Goal: Obtain resource: Obtain resource

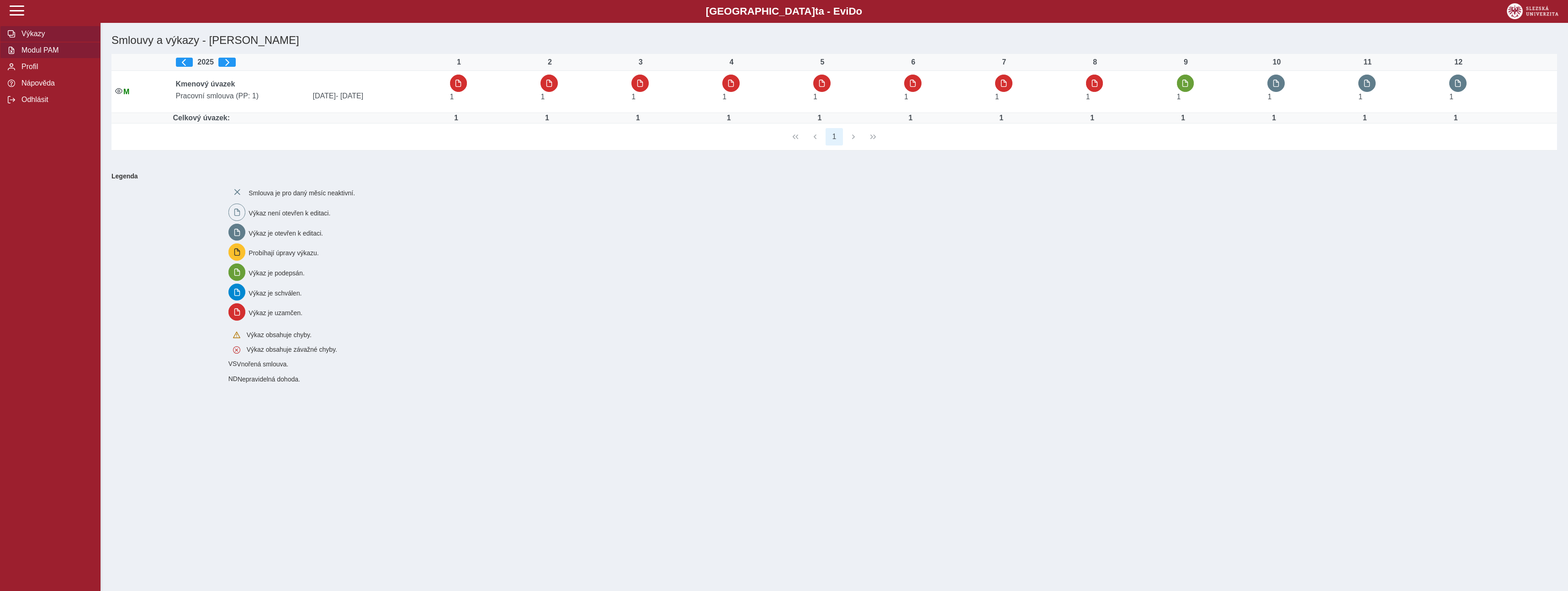
click at [49, 51] on span "Modul PAM" at bounding box center [55, 50] width 74 height 8
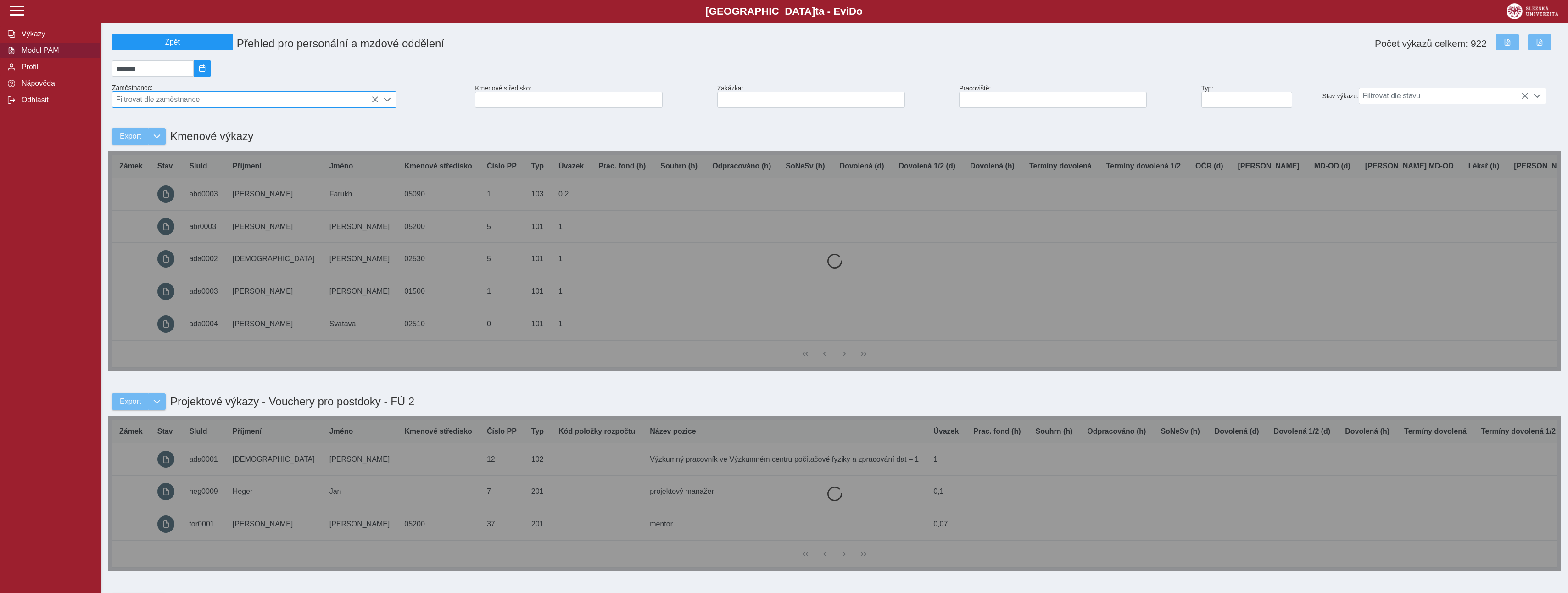
click at [376, 103] on icon at bounding box center [375, 100] width 7 height 7
click at [250, 103] on span "Filtrovat dle zaměstnance" at bounding box center [245, 100] width 266 height 16
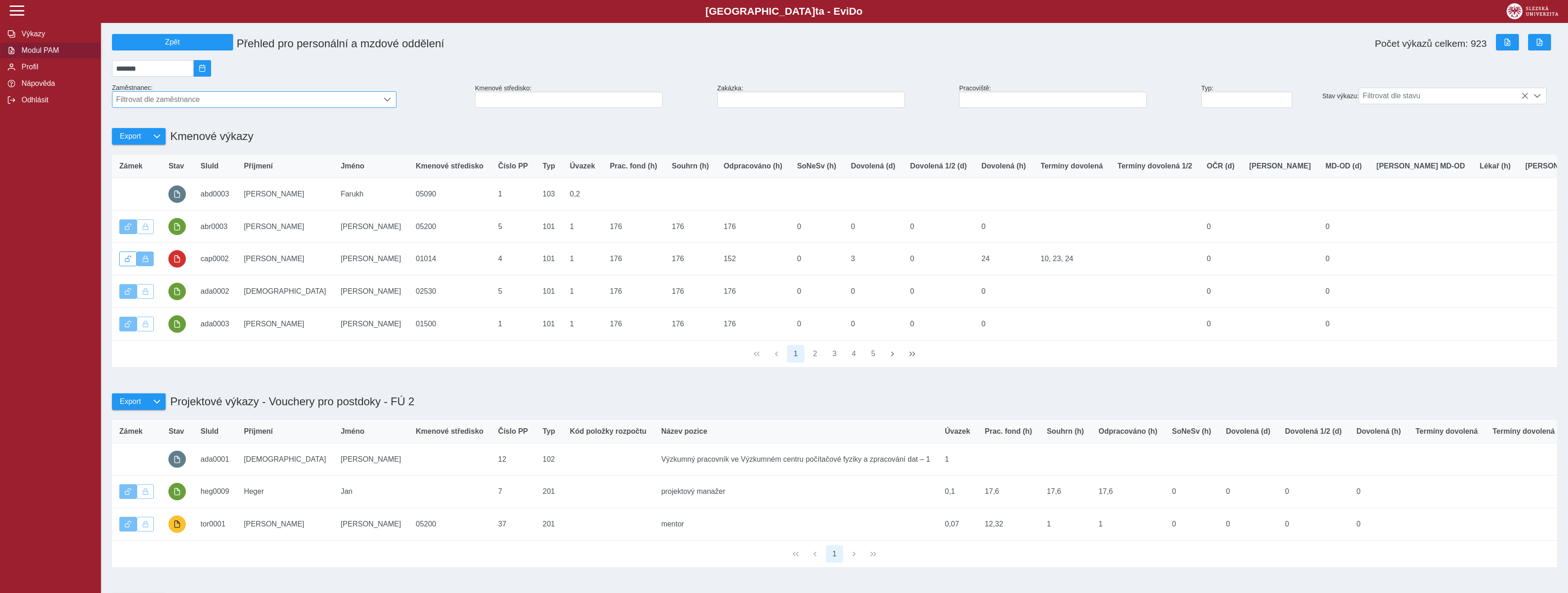
scroll to position [6, 41]
type input "******"
click at [146, 148] on li "[PERSON_NAME]" at bounding box center [254, 145] width 284 height 16
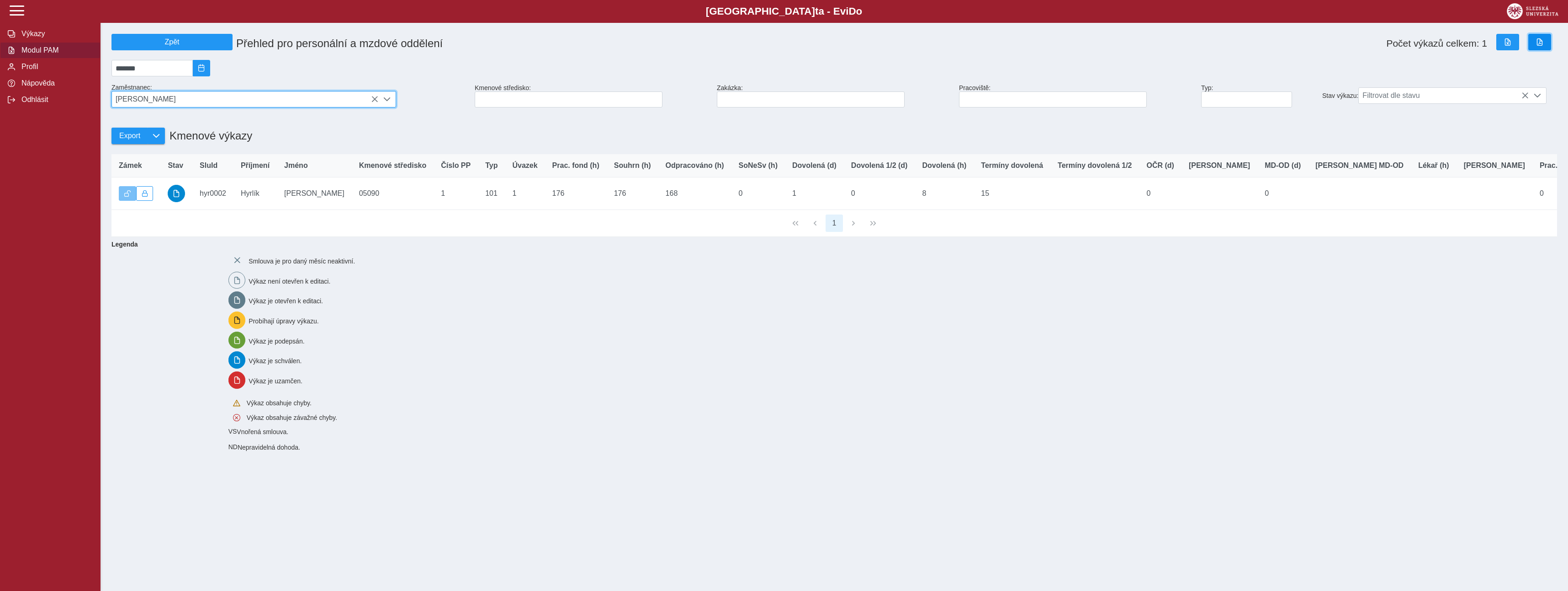
click at [1540, 43] on span "button" at bounding box center [1540, 42] width 7 height 7
click at [1536, 42] on span "button" at bounding box center [1540, 42] width 7 height 7
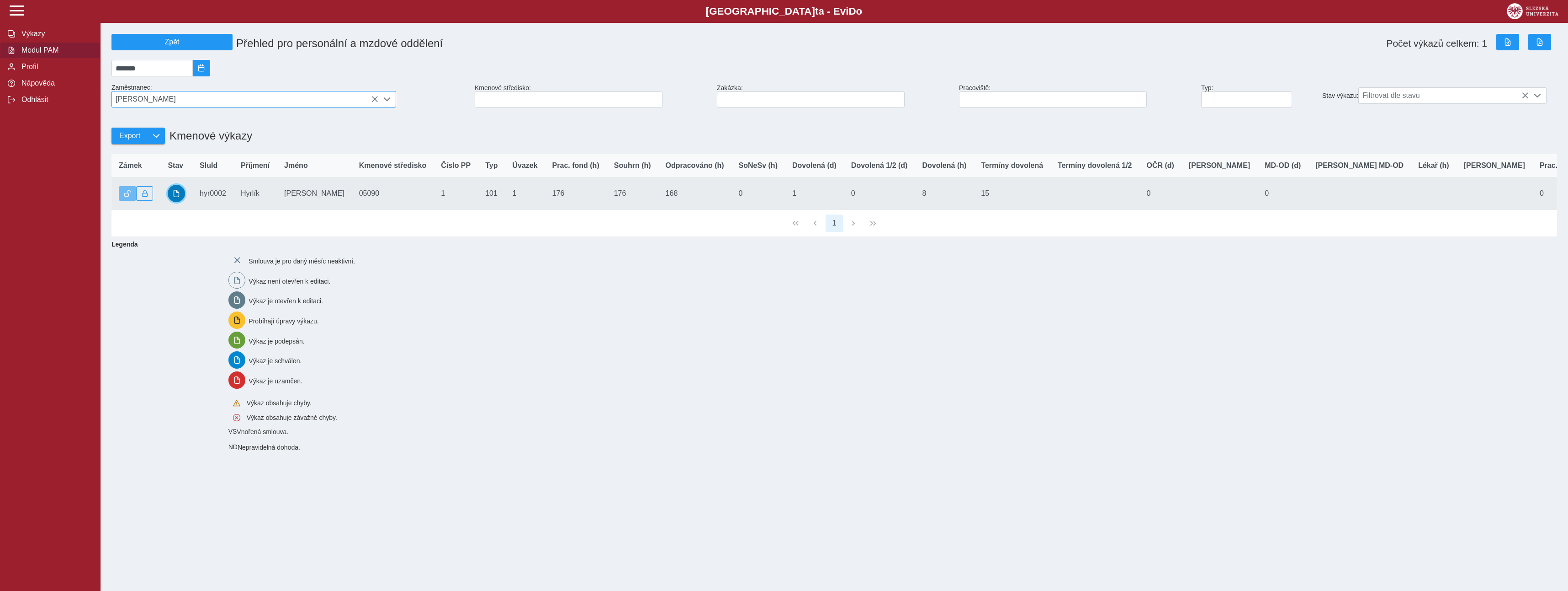
click at [173, 197] on span "button" at bounding box center [177, 193] width 7 height 7
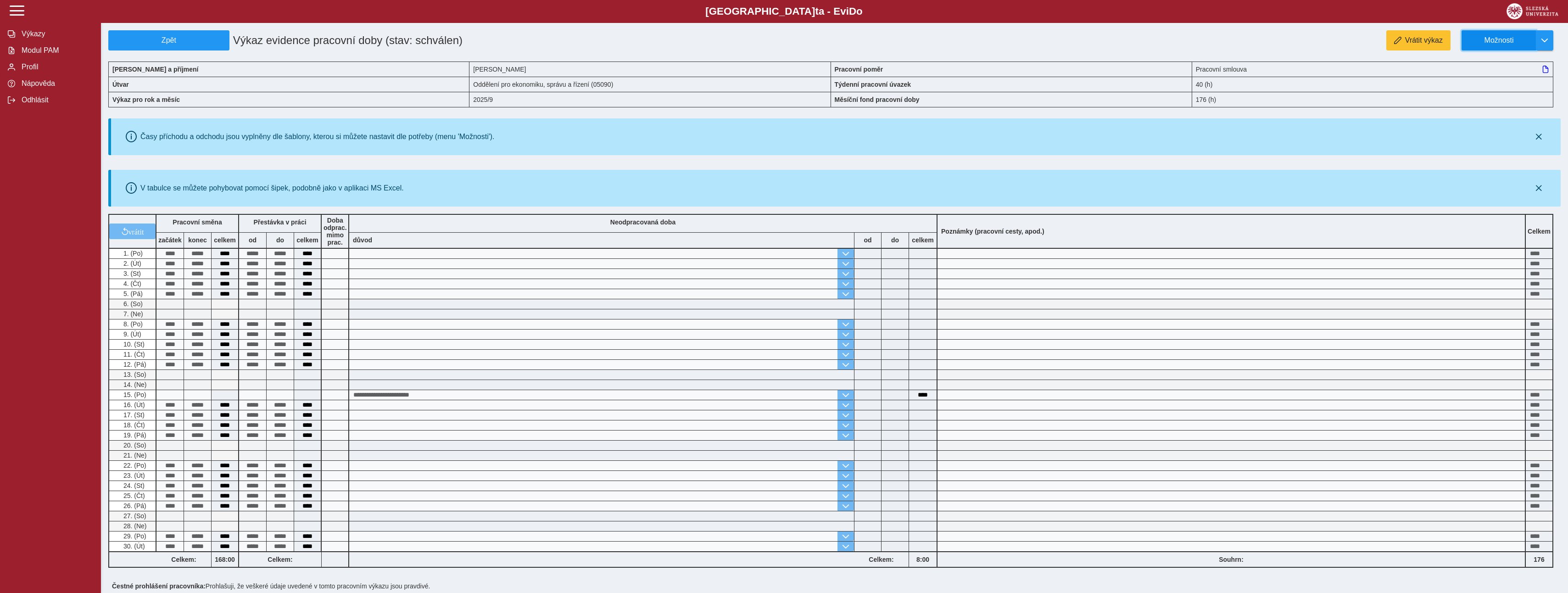
click at [1527, 37] on span "Možnosti" at bounding box center [1499, 40] width 59 height 8
click at [1495, 77] on span "Stáhnout PDF" at bounding box center [1504, 80] width 46 height 7
click at [52, 52] on span "Modul PAM" at bounding box center [55, 50] width 74 height 8
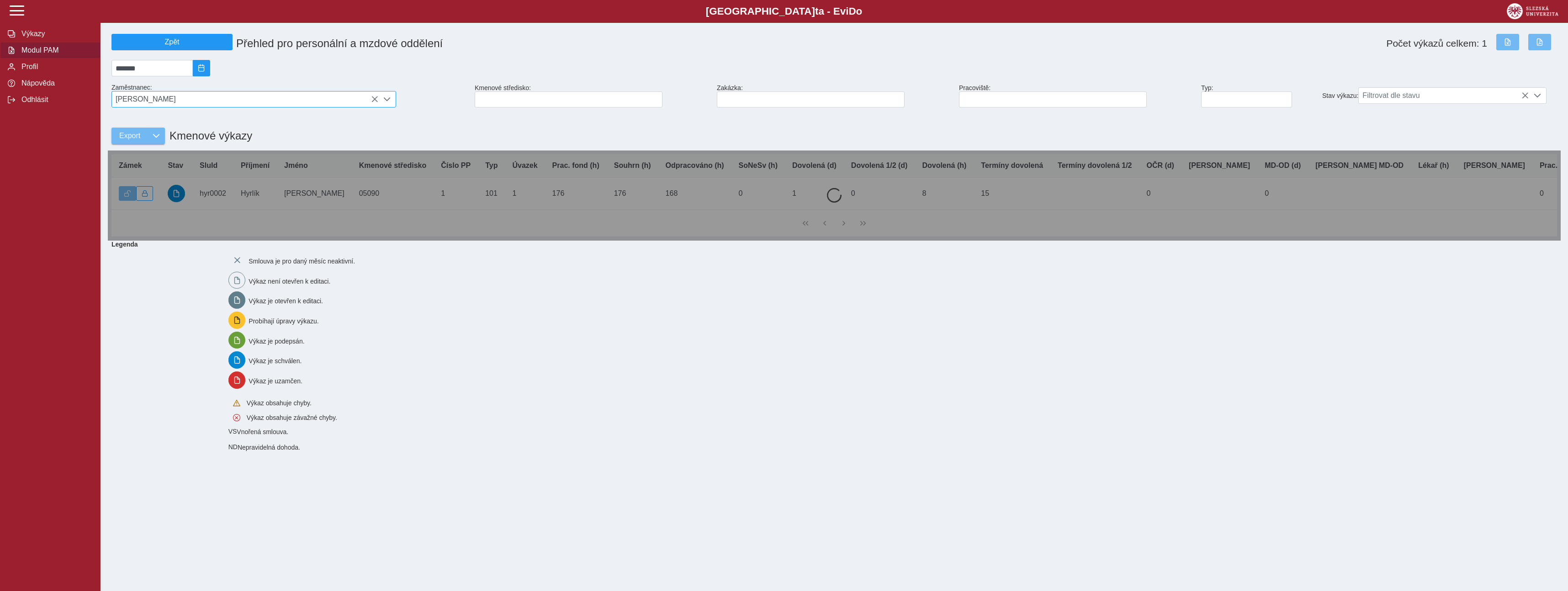
click at [194, 103] on span "[PERSON_NAME]" at bounding box center [245, 99] width 266 height 16
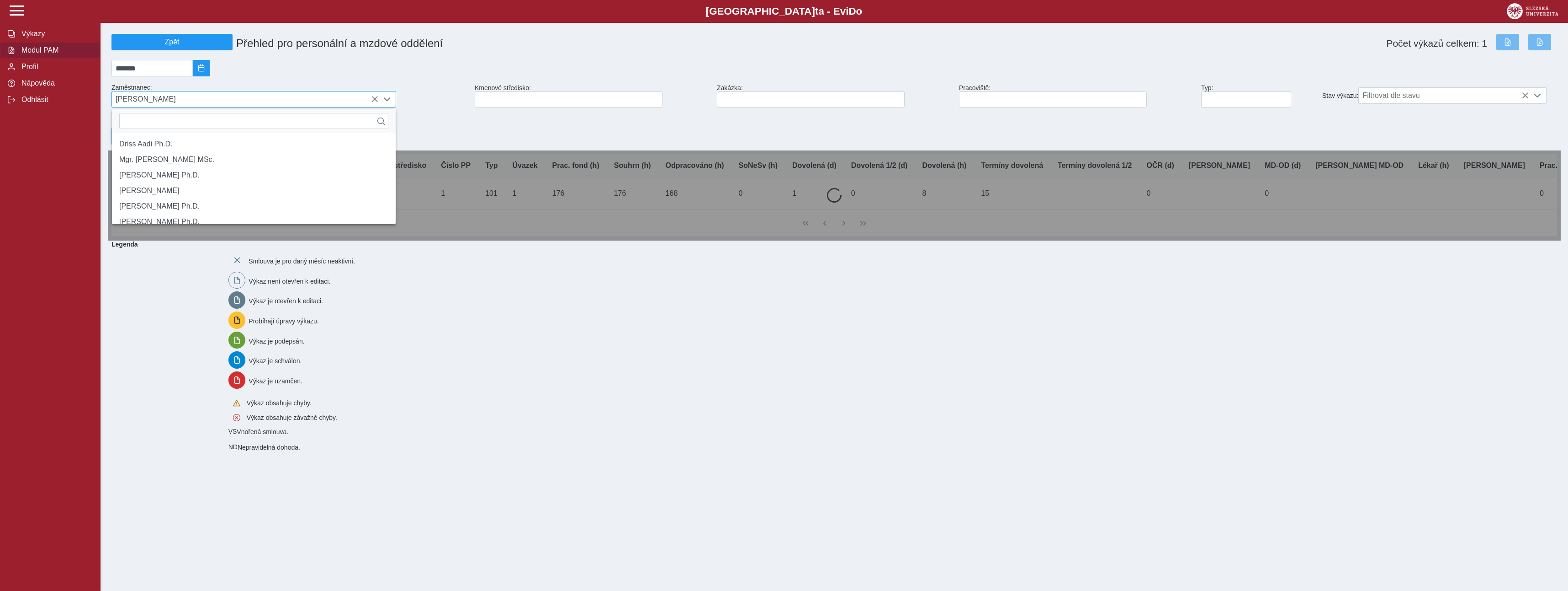
scroll to position [6, 41]
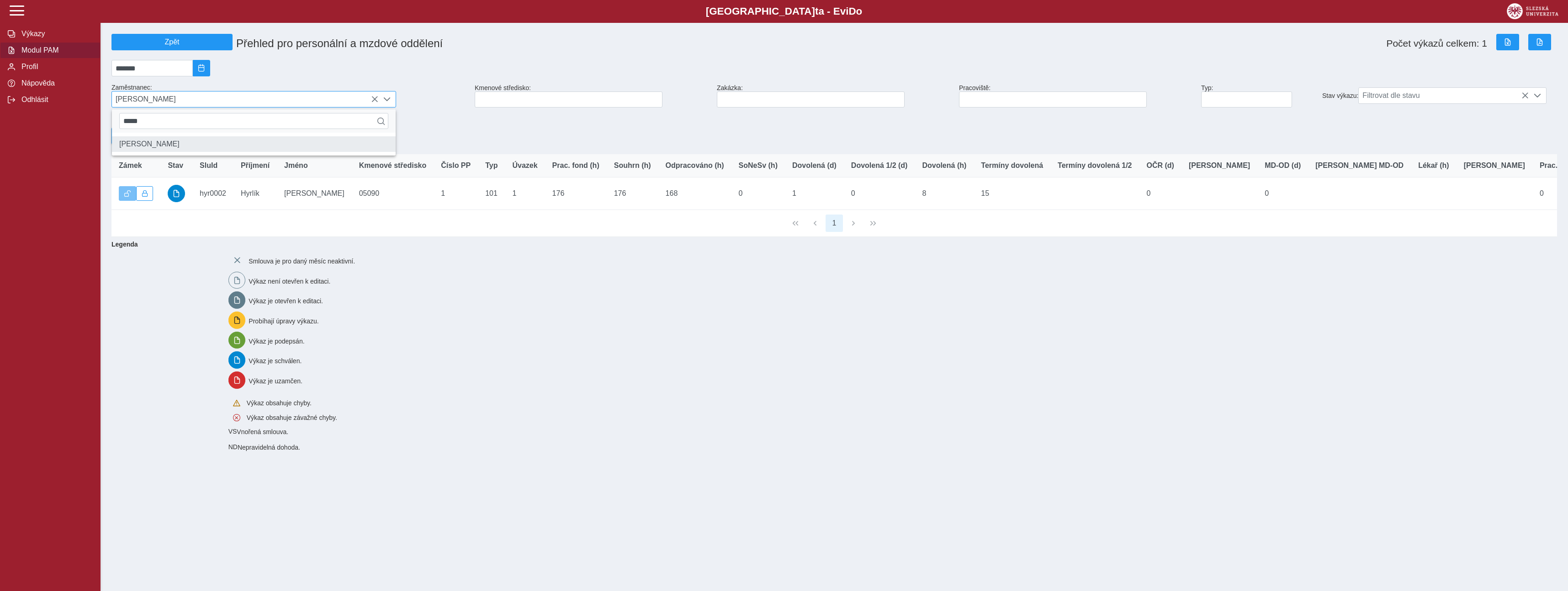
type input "*****"
click at [142, 146] on li "[PERSON_NAME]" at bounding box center [254, 144] width 283 height 16
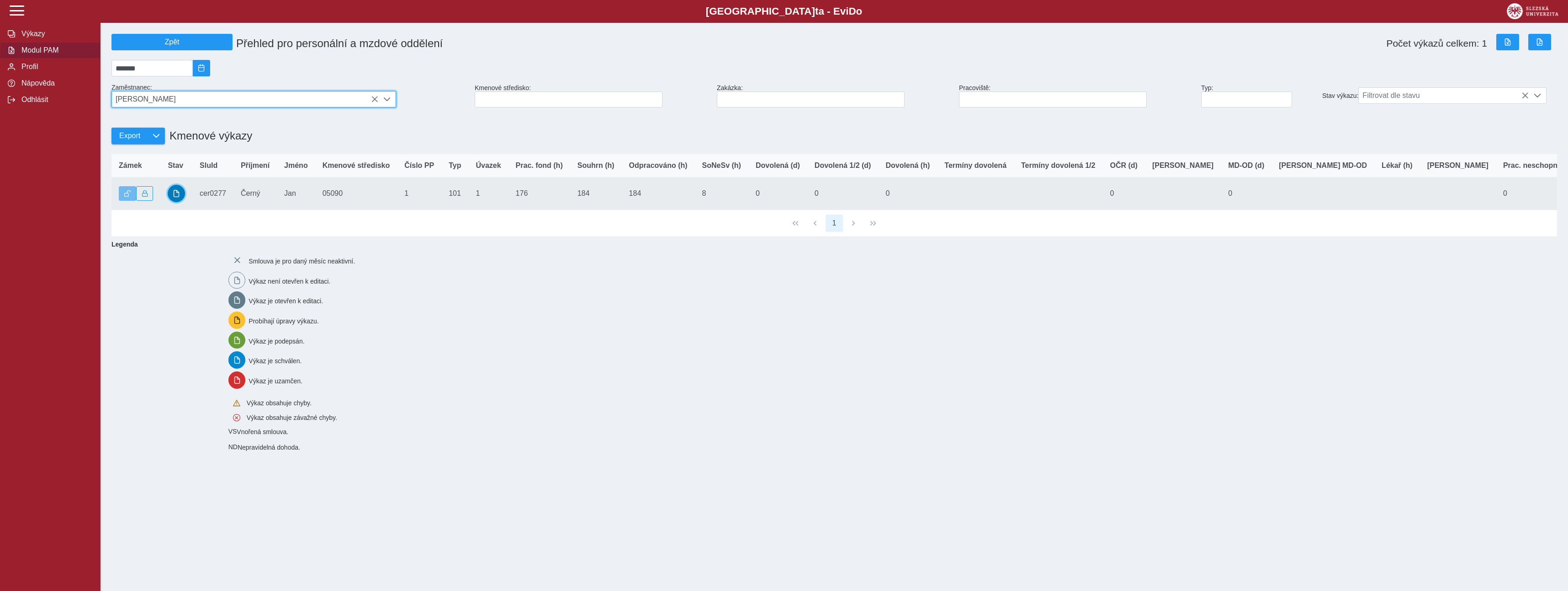
click at [174, 197] on span "button" at bounding box center [177, 193] width 7 height 7
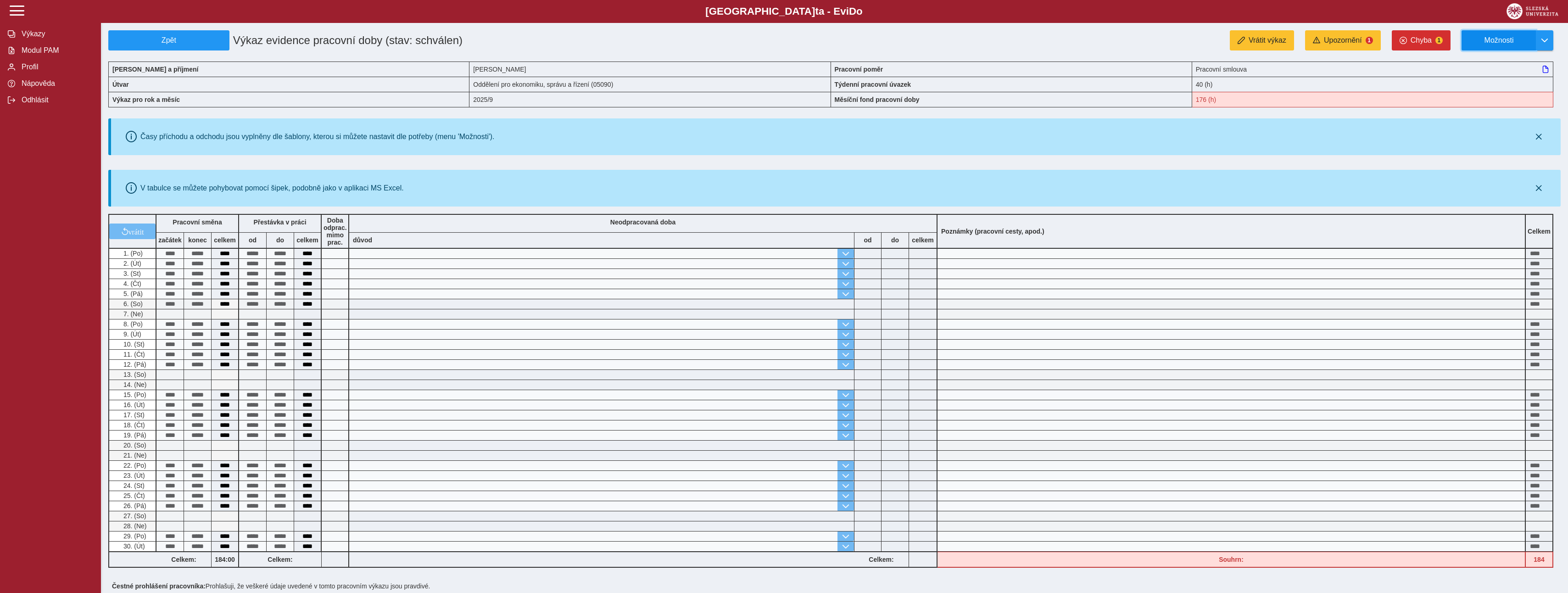
click at [1531, 39] on button "Možnosti" at bounding box center [1498, 40] width 74 height 20
click at [1496, 78] on span "Stáhnout PDF" at bounding box center [1504, 80] width 46 height 7
click at [31, 54] on span "Modul PAM" at bounding box center [55, 50] width 74 height 8
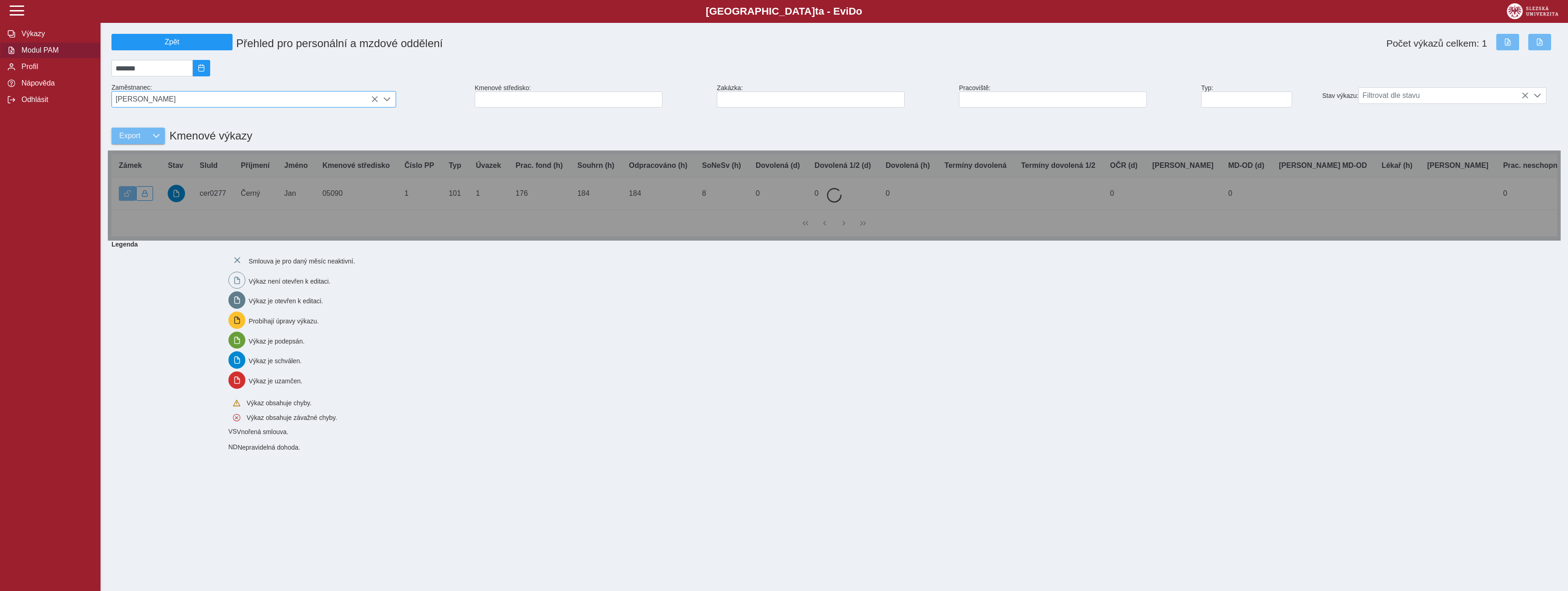
click at [157, 100] on span "[PERSON_NAME]" at bounding box center [245, 99] width 266 height 16
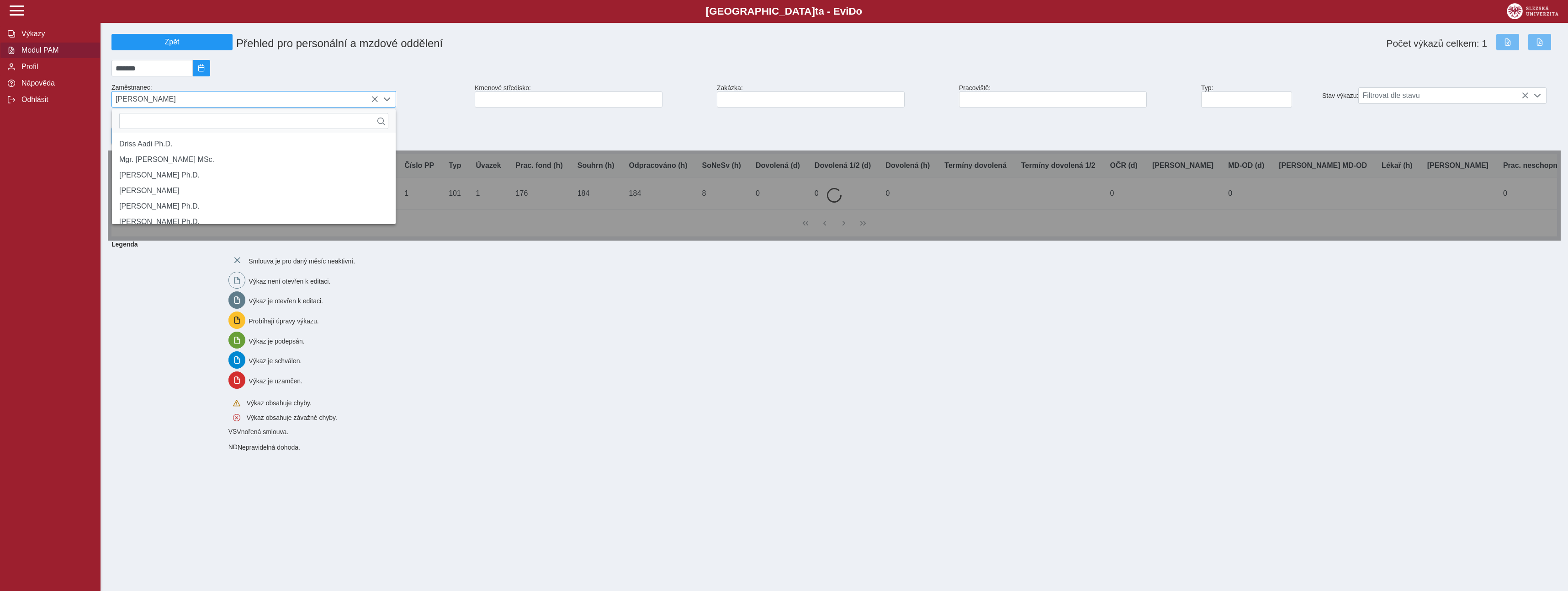
scroll to position [6, 41]
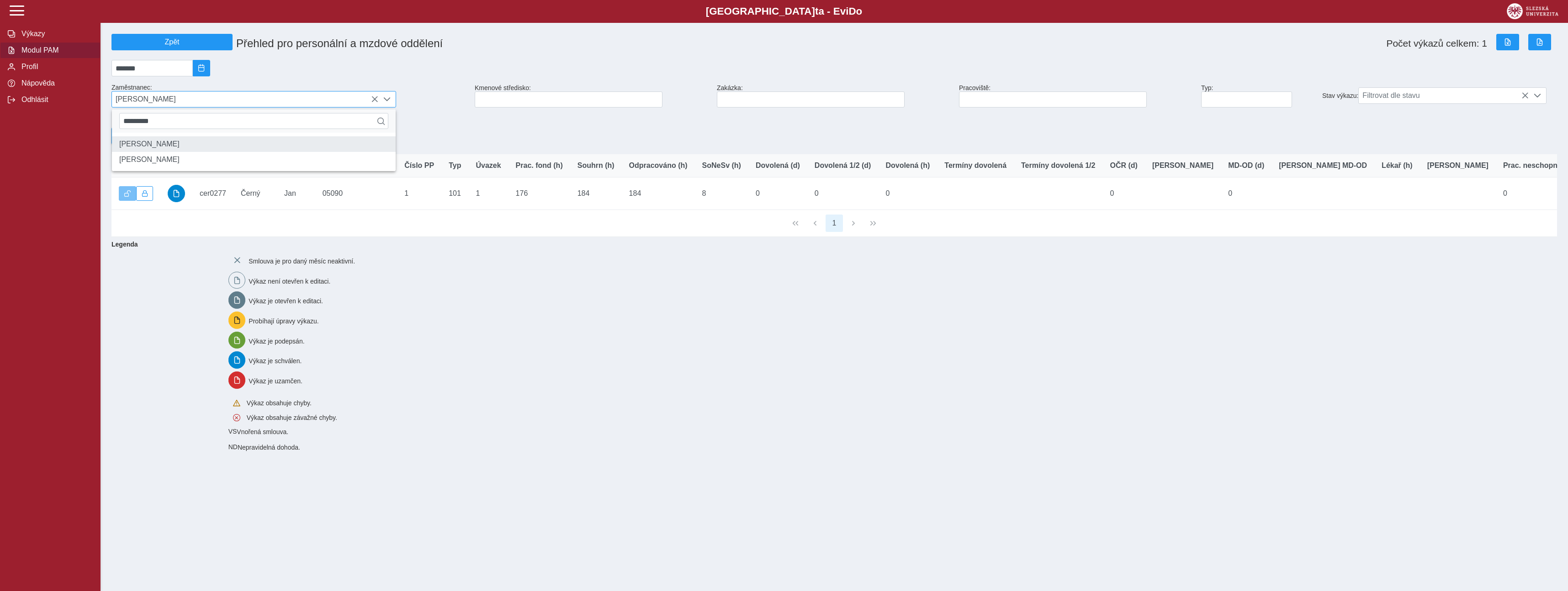
type input "*********"
click at [162, 148] on li "[PERSON_NAME]" at bounding box center [254, 144] width 283 height 16
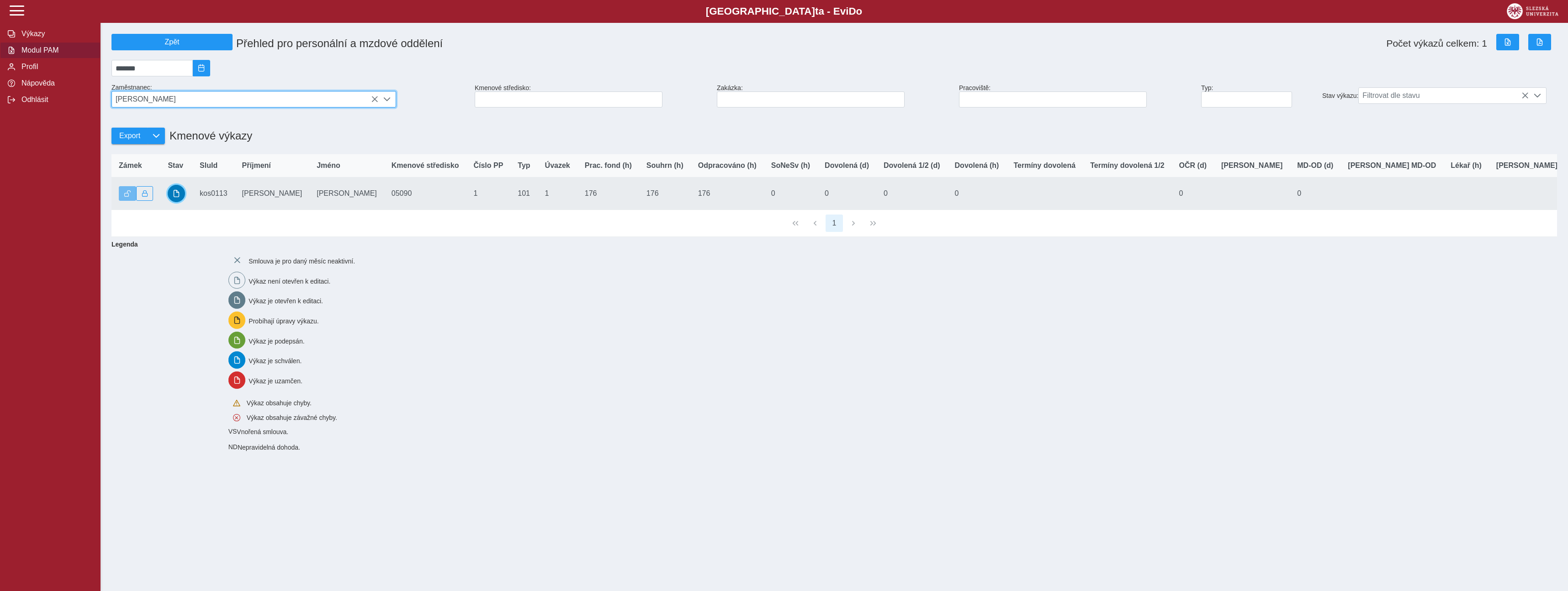
click at [175, 196] on span "button" at bounding box center [177, 193] width 7 height 7
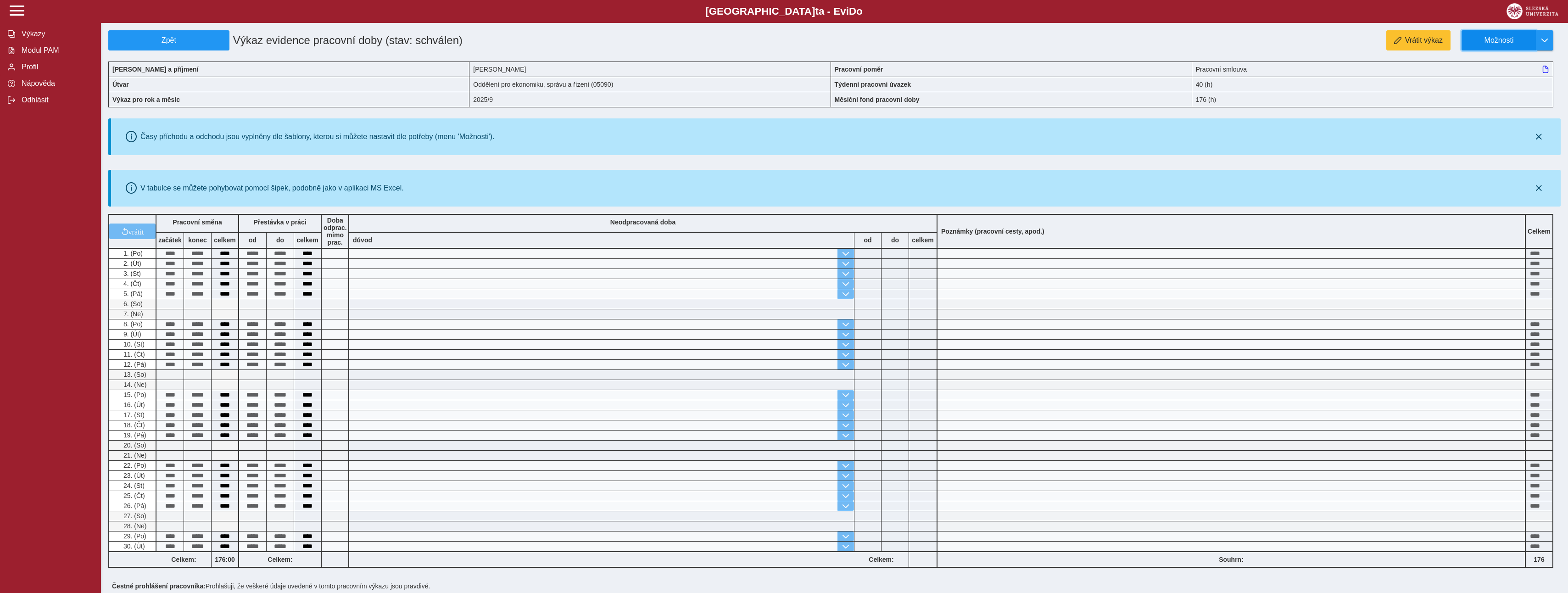
click at [1523, 42] on span "Možnosti" at bounding box center [1499, 40] width 59 height 8
click at [1494, 84] on span "Stáhnout PDF" at bounding box center [1504, 80] width 46 height 7
click at [52, 55] on span "Modul PAM" at bounding box center [55, 50] width 74 height 8
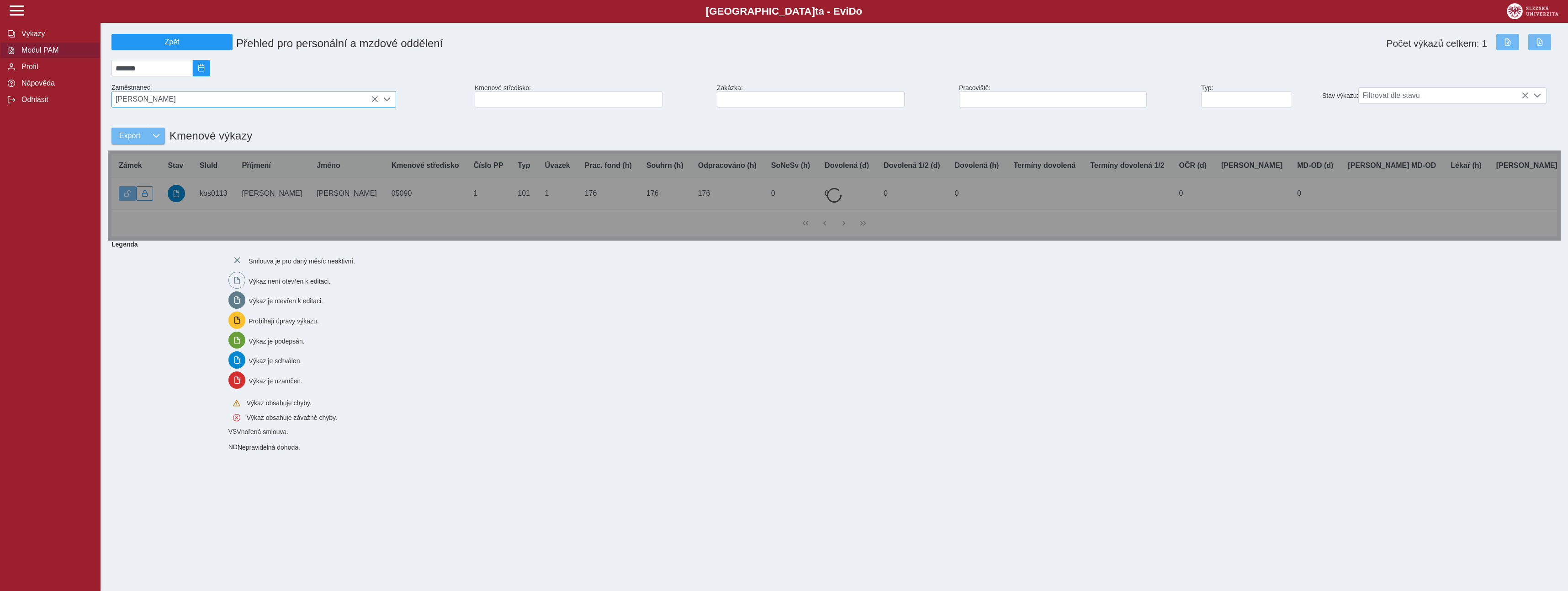
click at [159, 104] on span "[PERSON_NAME]" at bounding box center [245, 99] width 266 height 16
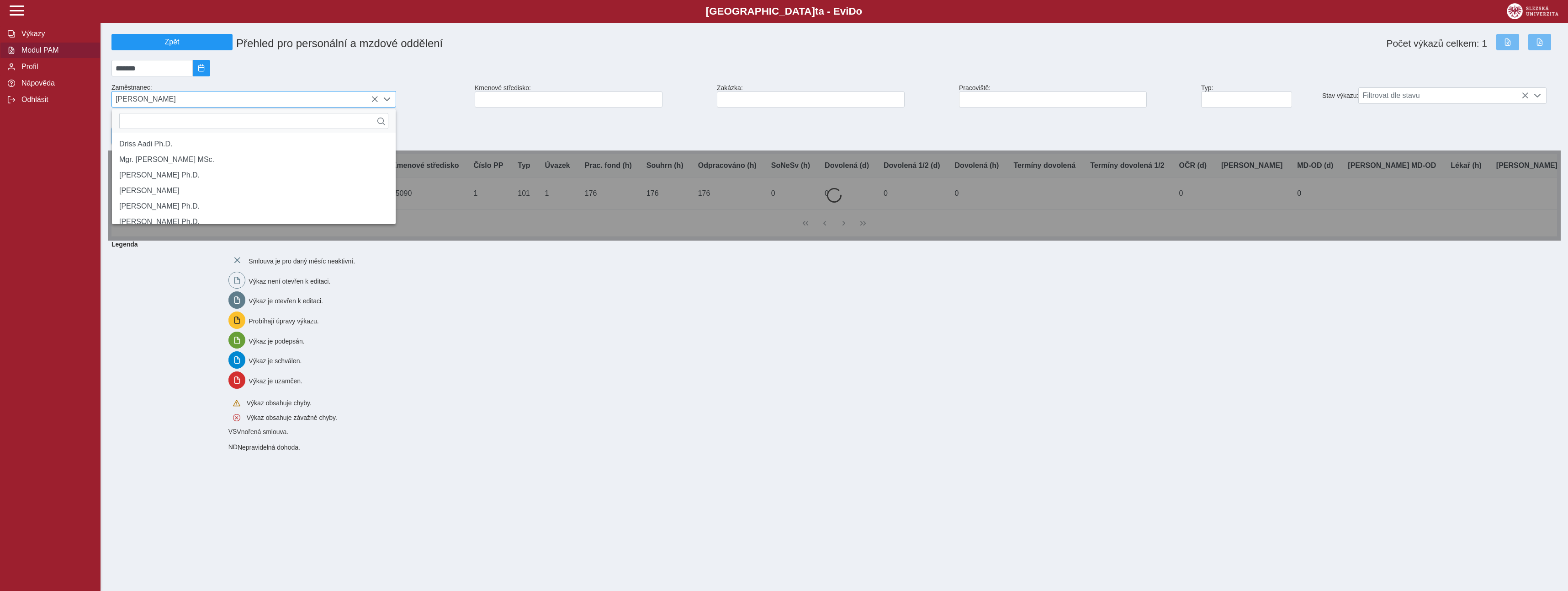
scroll to position [6, 41]
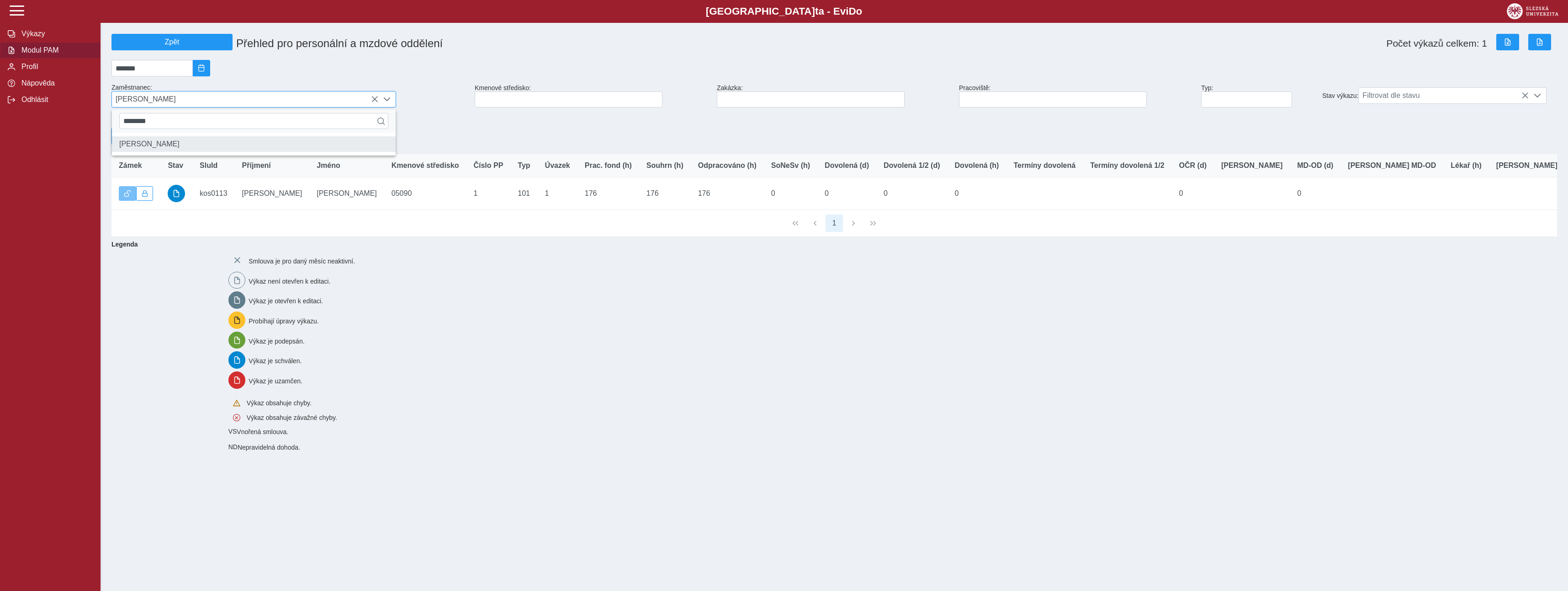
type input "********"
click at [163, 147] on li "[PERSON_NAME]" at bounding box center [254, 144] width 283 height 16
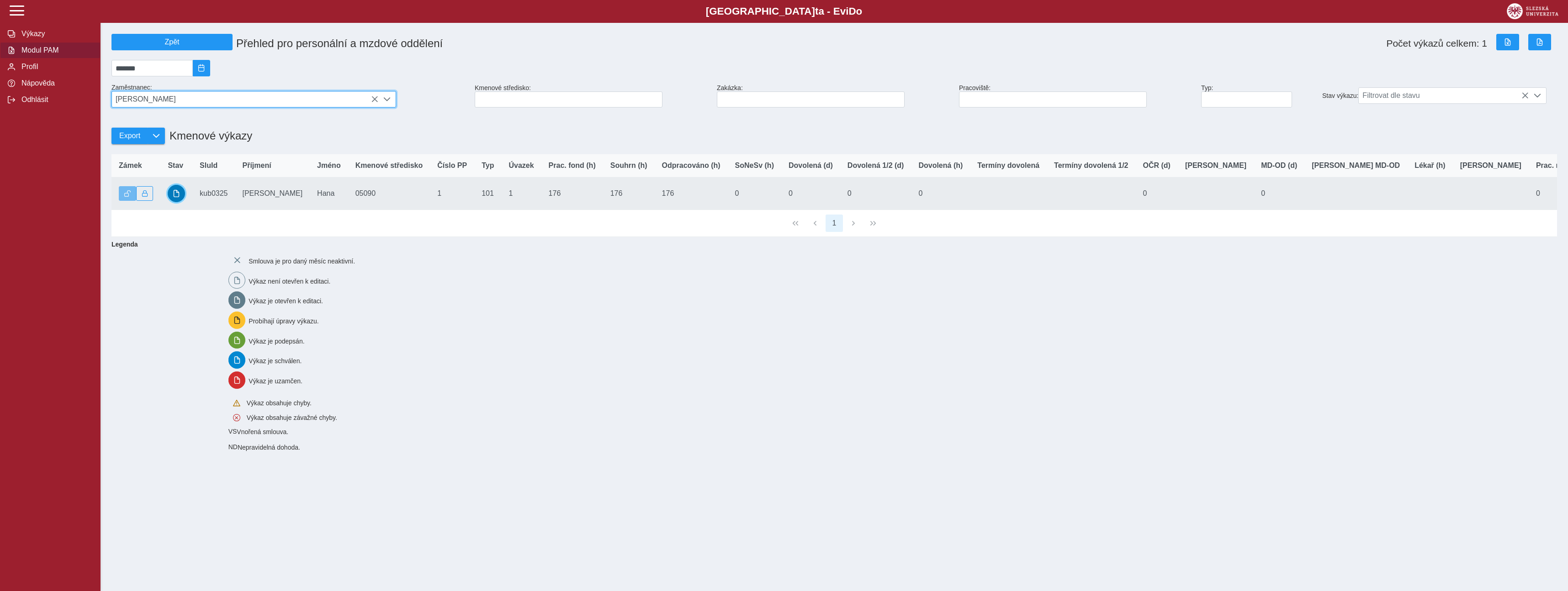
click at [173, 197] on span "button" at bounding box center [177, 193] width 7 height 7
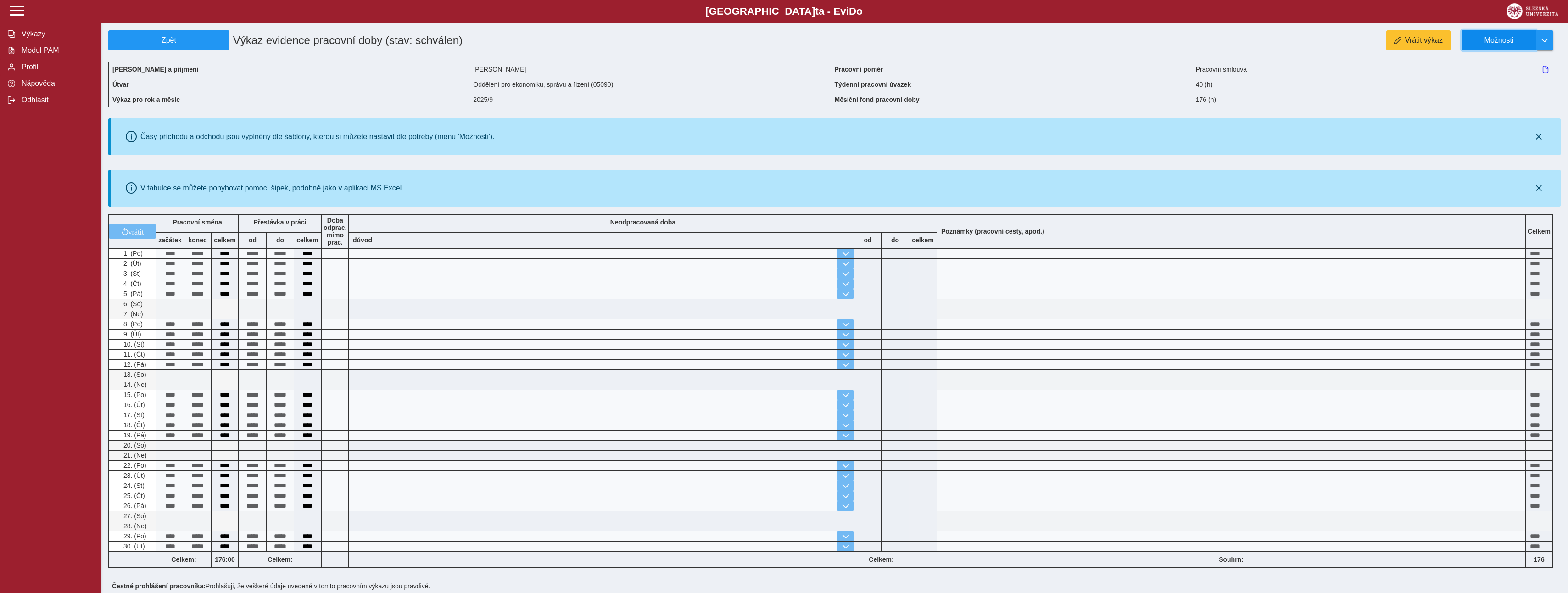
click at [1501, 43] on span "Možnosti" at bounding box center [1499, 40] width 59 height 8
click at [1493, 82] on span "Stáhnout PDF" at bounding box center [1504, 80] width 46 height 7
click at [52, 54] on span "Modul PAM" at bounding box center [55, 50] width 74 height 8
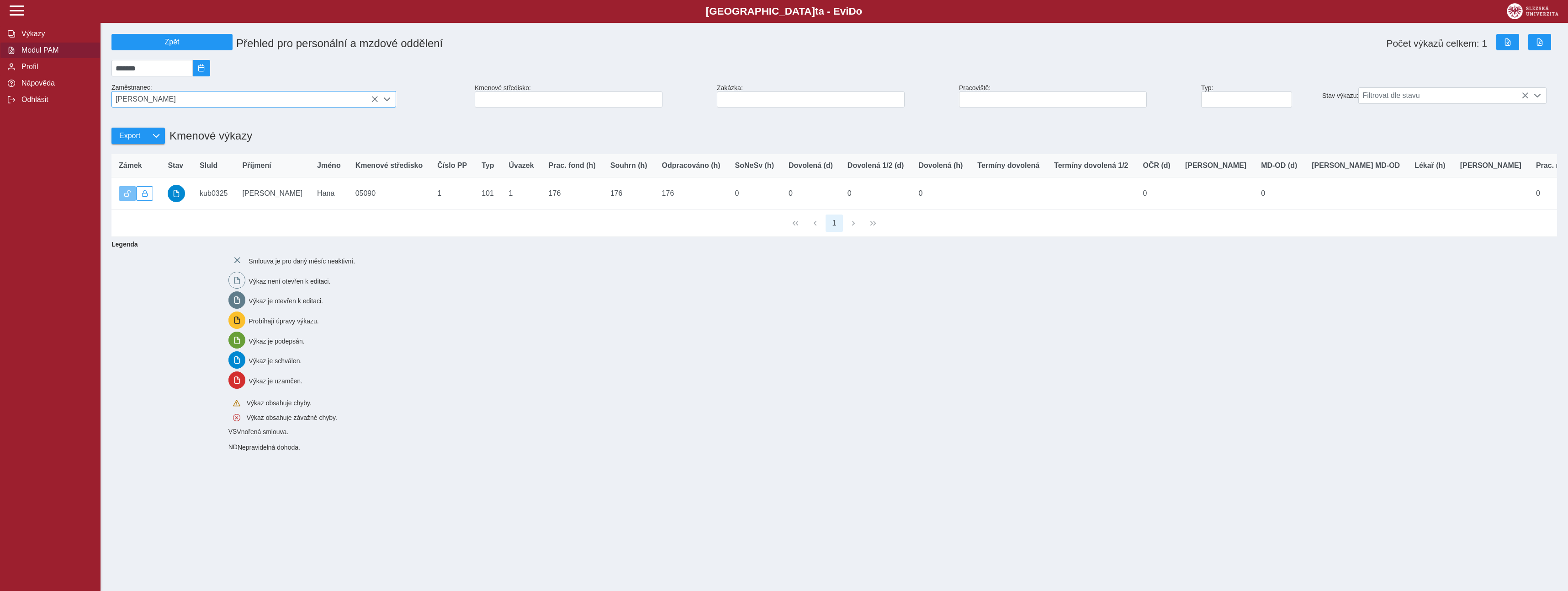
click at [165, 104] on span "[PERSON_NAME]" at bounding box center [245, 99] width 266 height 16
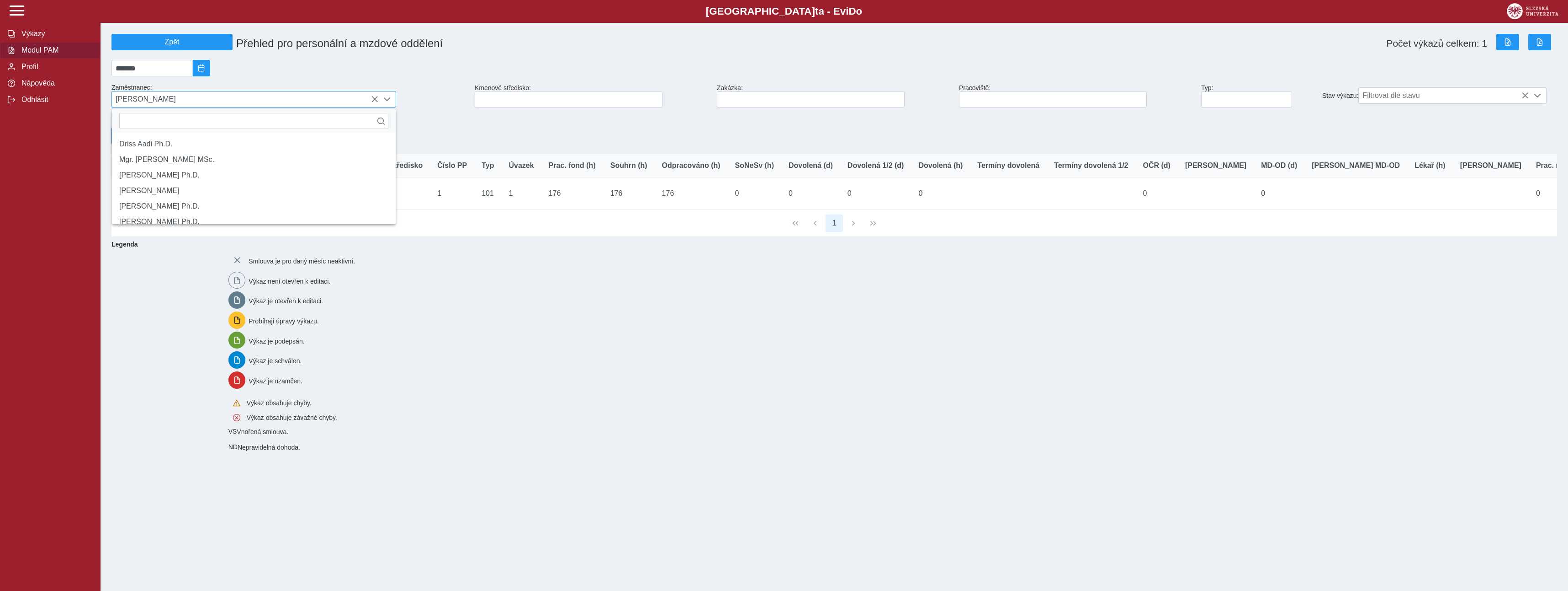
scroll to position [6, 41]
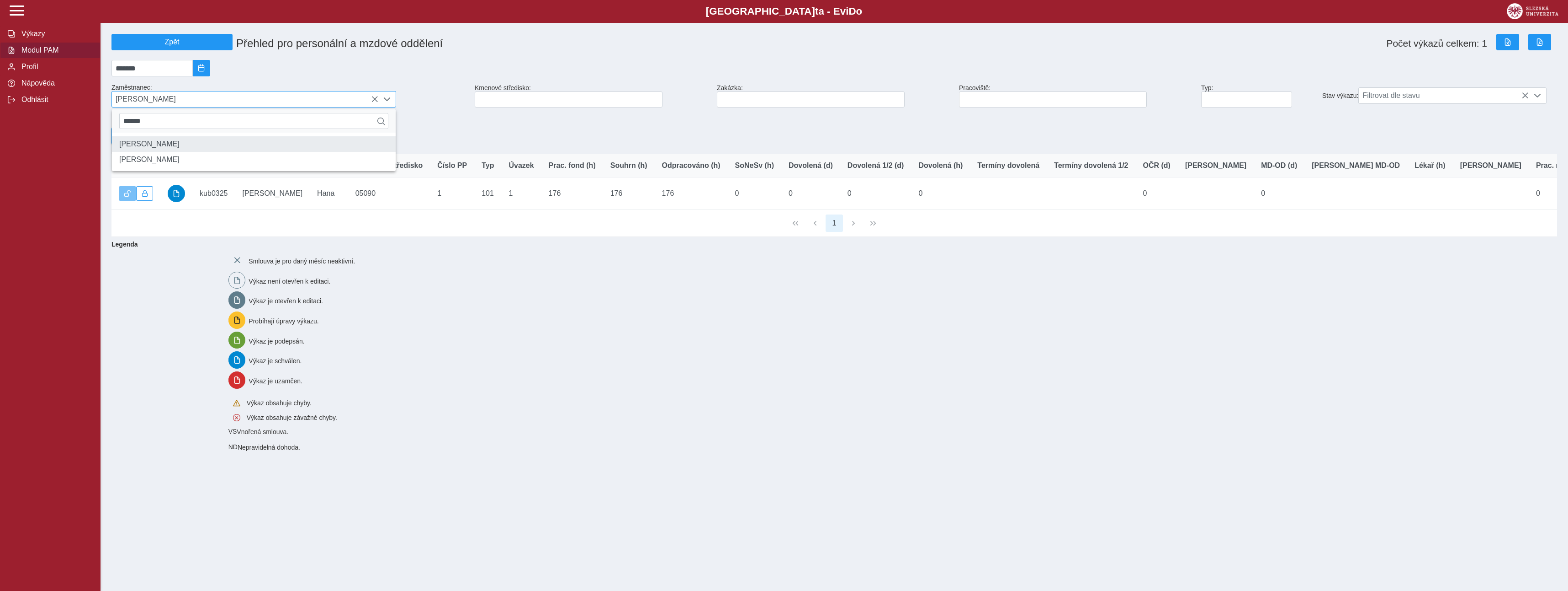
type input "******"
click at [151, 149] on li "[PERSON_NAME]" at bounding box center [254, 144] width 283 height 16
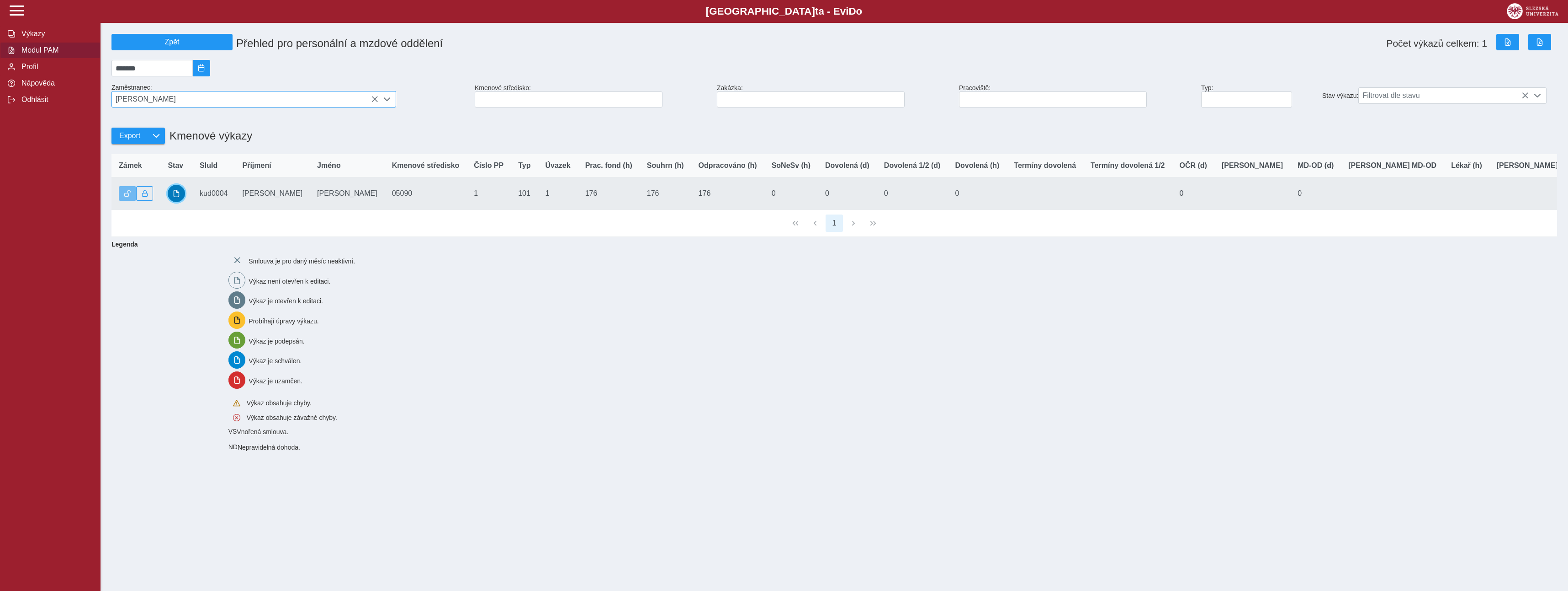
click at [180, 196] on button "button" at bounding box center [176, 193] width 17 height 17
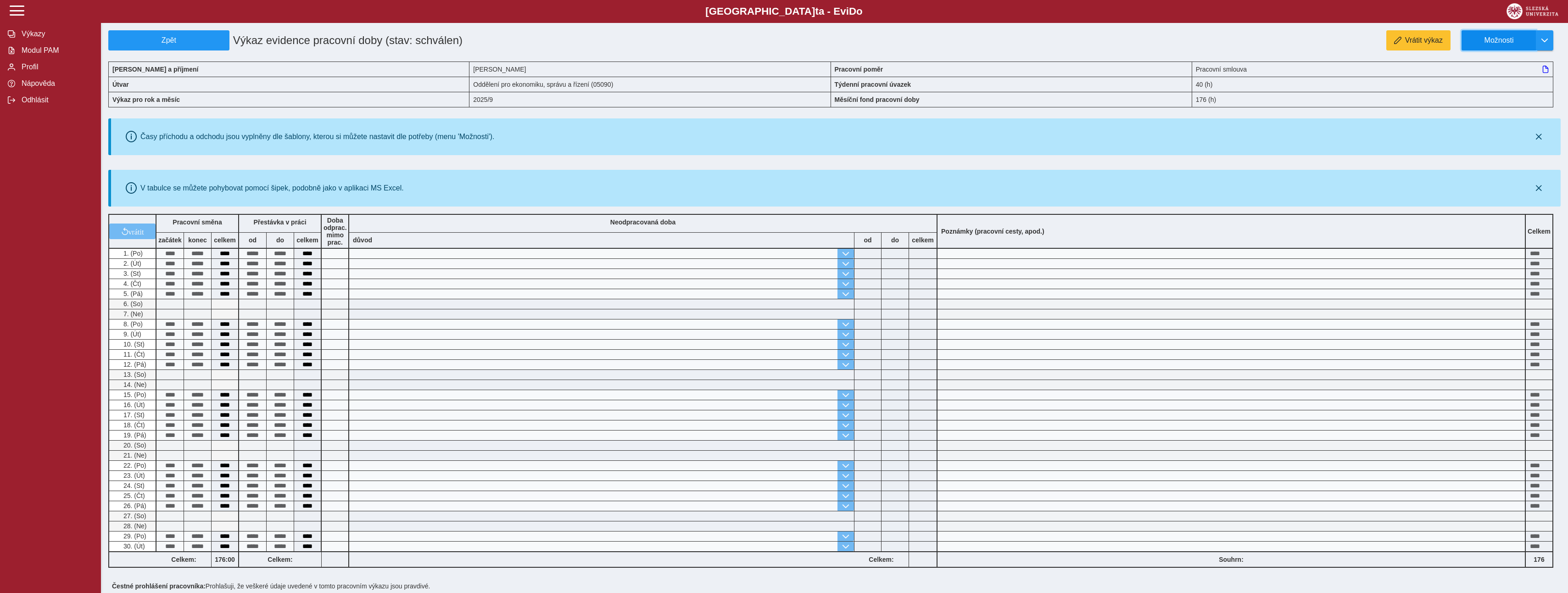
click at [1502, 42] on span "Možnosti" at bounding box center [1499, 40] width 59 height 8
click at [1500, 83] on span "Stáhnout PDF" at bounding box center [1504, 80] width 46 height 7
click at [39, 55] on span "Modul PAM" at bounding box center [55, 50] width 74 height 8
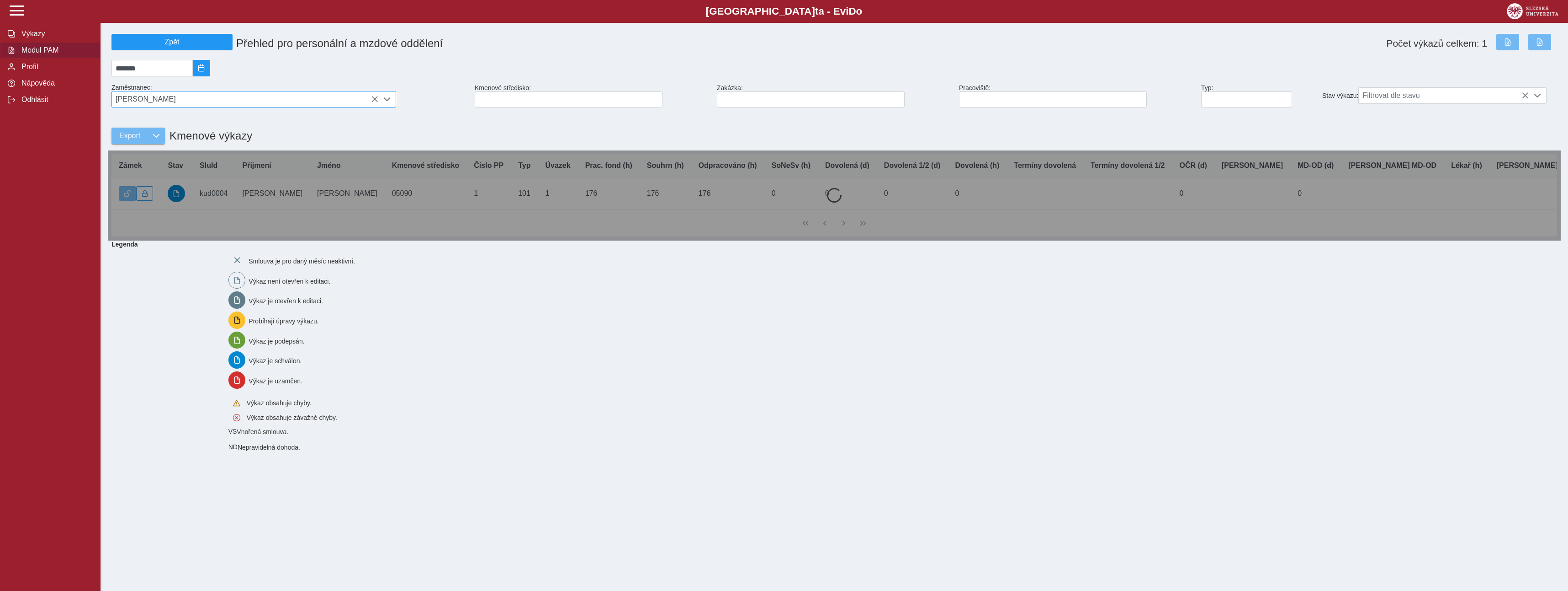
click at [160, 101] on span "[PERSON_NAME]" at bounding box center [245, 99] width 266 height 16
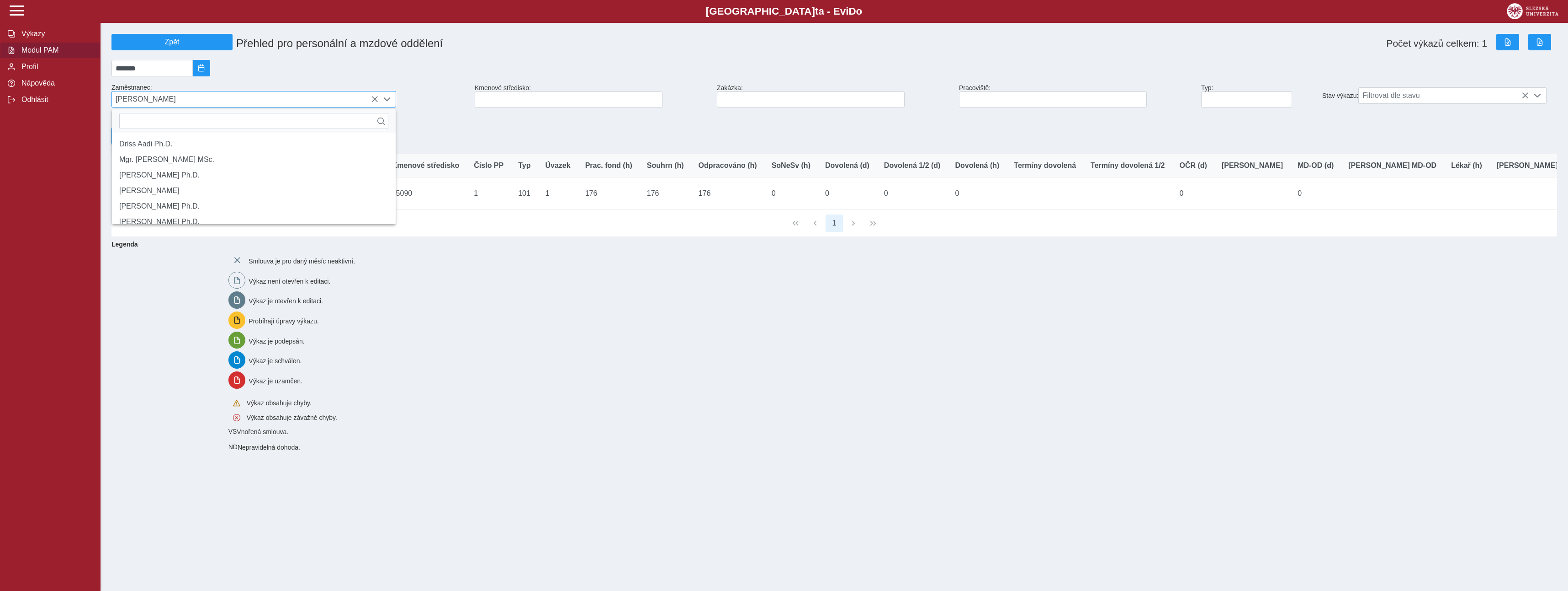
scroll to position [6, 41]
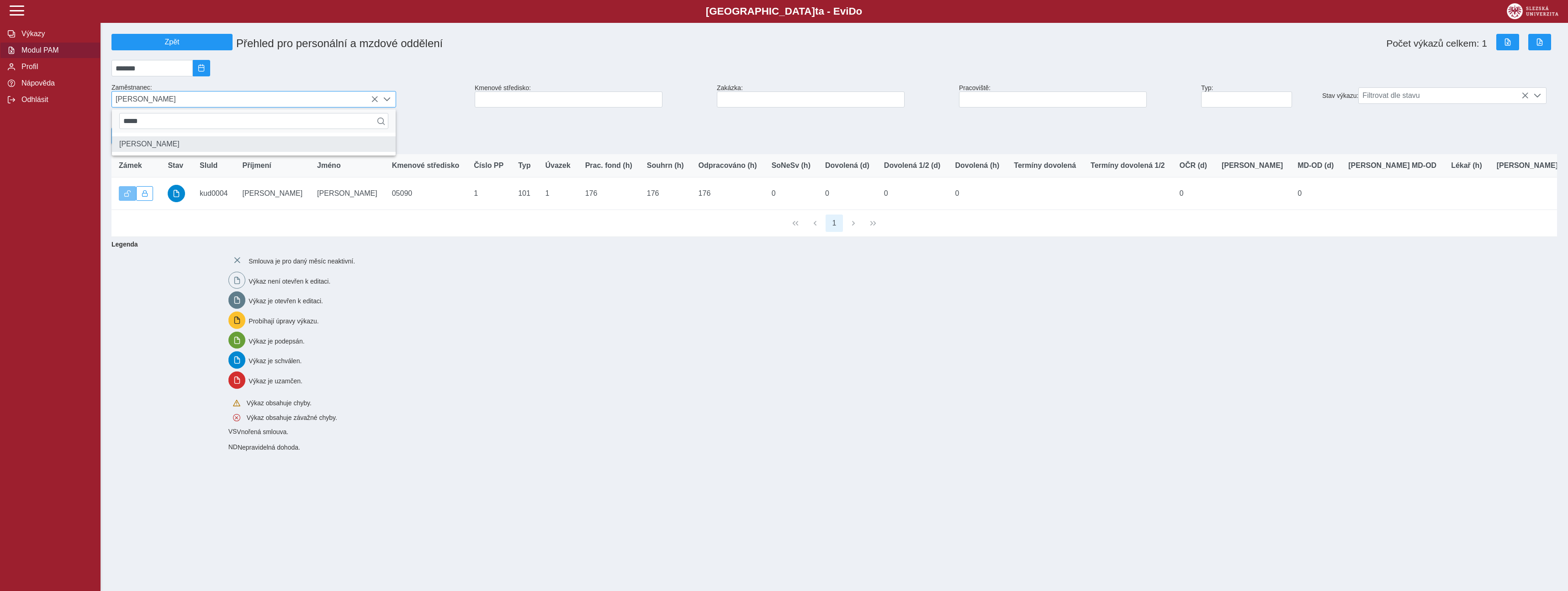
type input "*****"
click at [154, 151] on li "[PERSON_NAME]" at bounding box center [254, 144] width 283 height 16
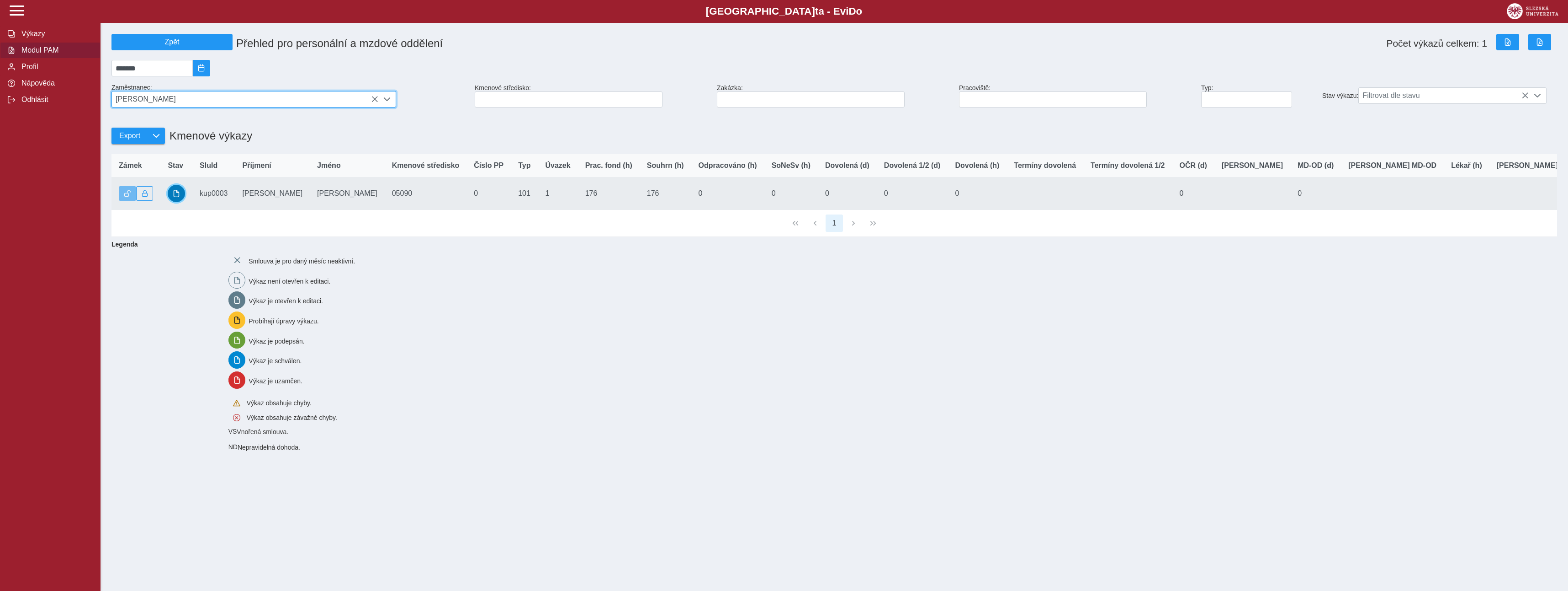
click at [177, 197] on span "button" at bounding box center [177, 193] width 7 height 7
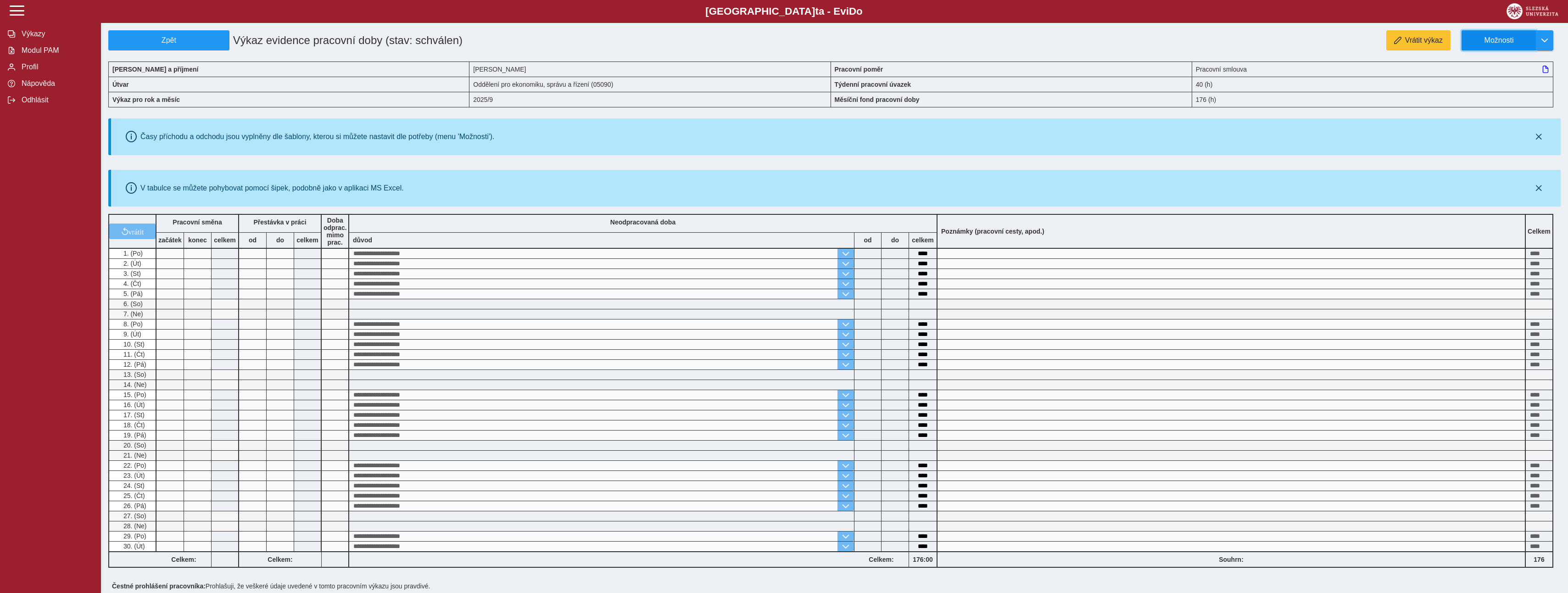
click at [1507, 46] on button "Možnosti" at bounding box center [1498, 40] width 74 height 20
click at [1488, 84] on span "Stáhnout PDF" at bounding box center [1504, 80] width 46 height 7
click at [29, 55] on span "Modul PAM" at bounding box center [55, 50] width 74 height 8
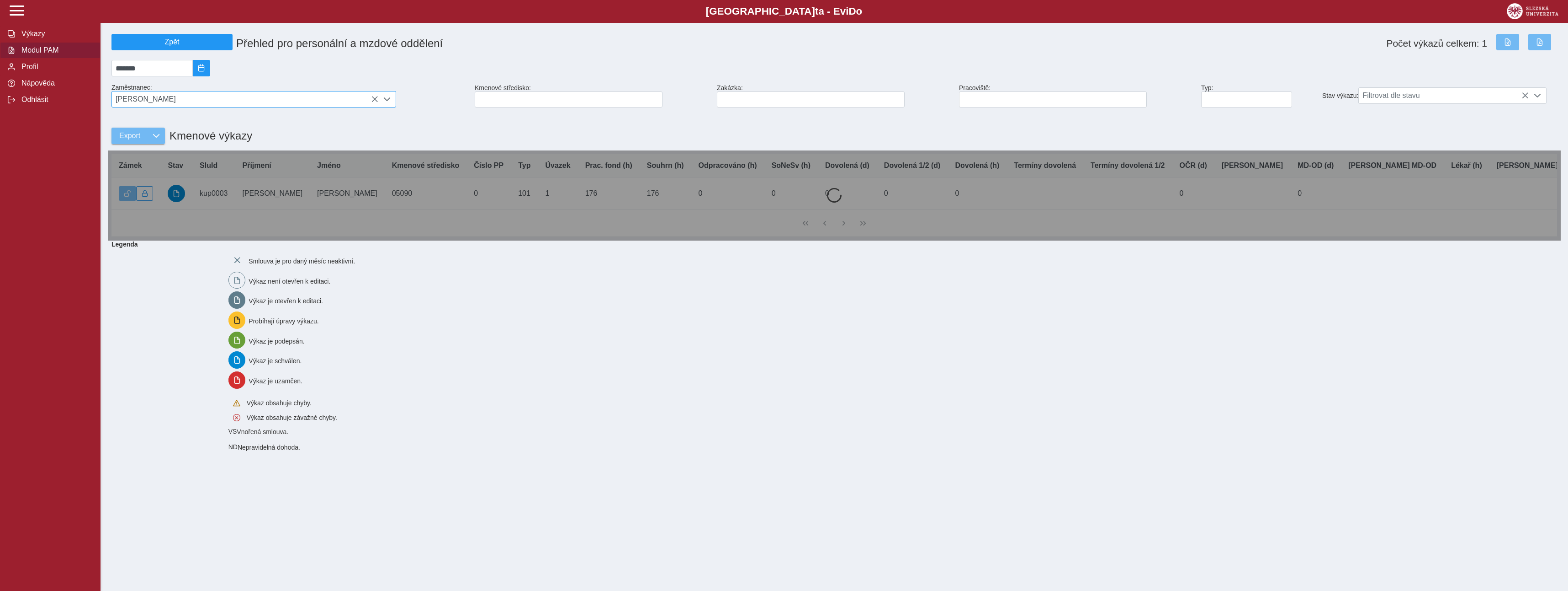
click at [169, 106] on span "[PERSON_NAME]" at bounding box center [245, 99] width 266 height 16
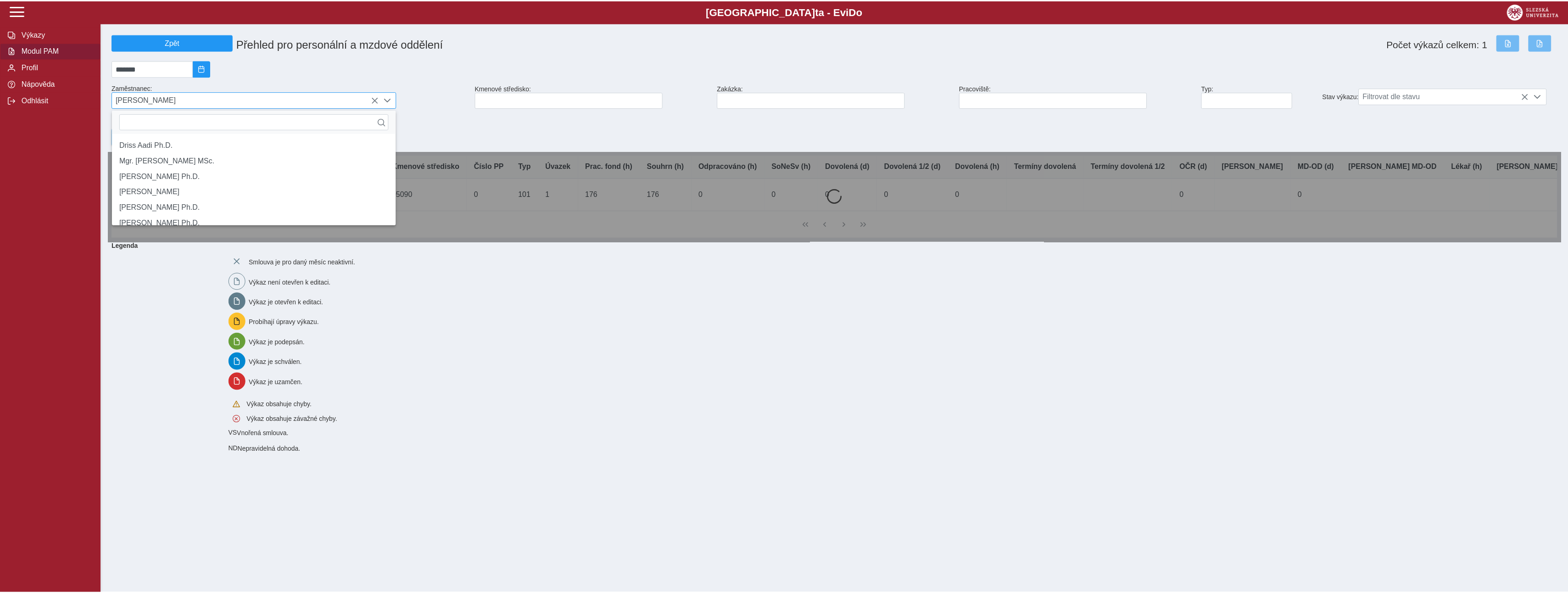
scroll to position [6, 41]
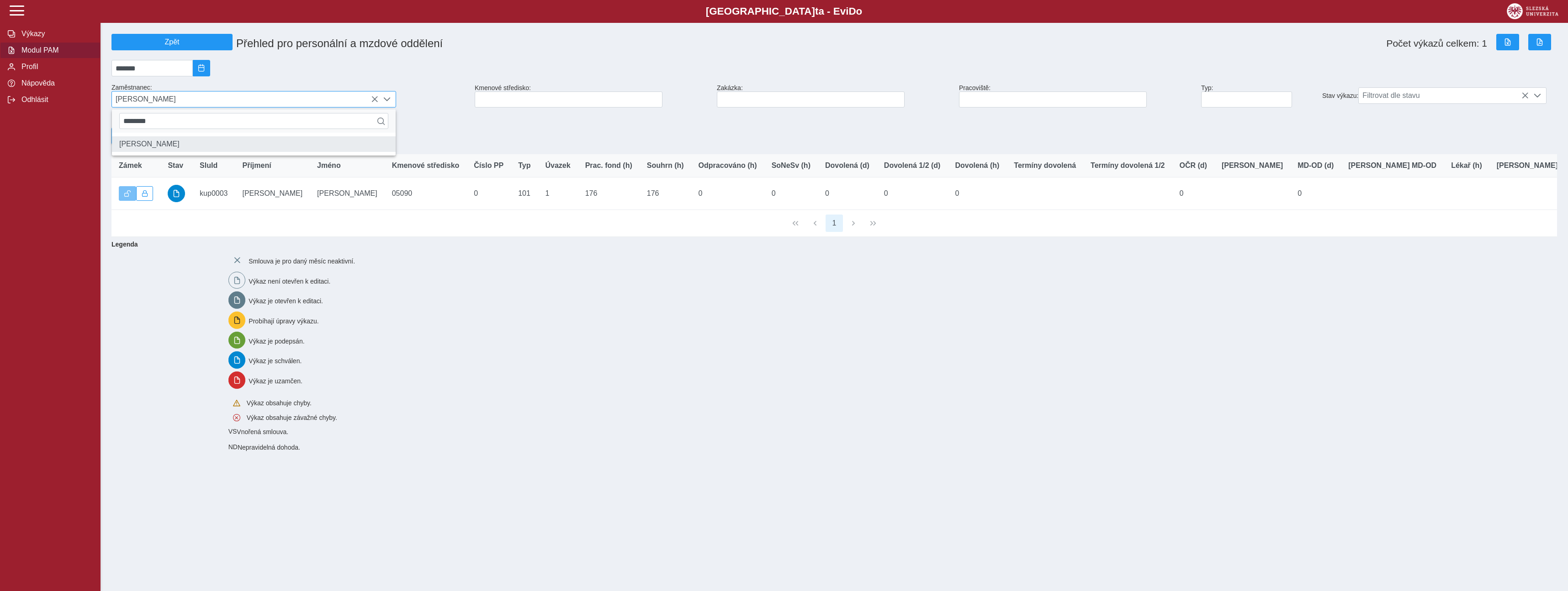
type input "********"
click at [162, 149] on li "[PERSON_NAME]" at bounding box center [254, 144] width 283 height 16
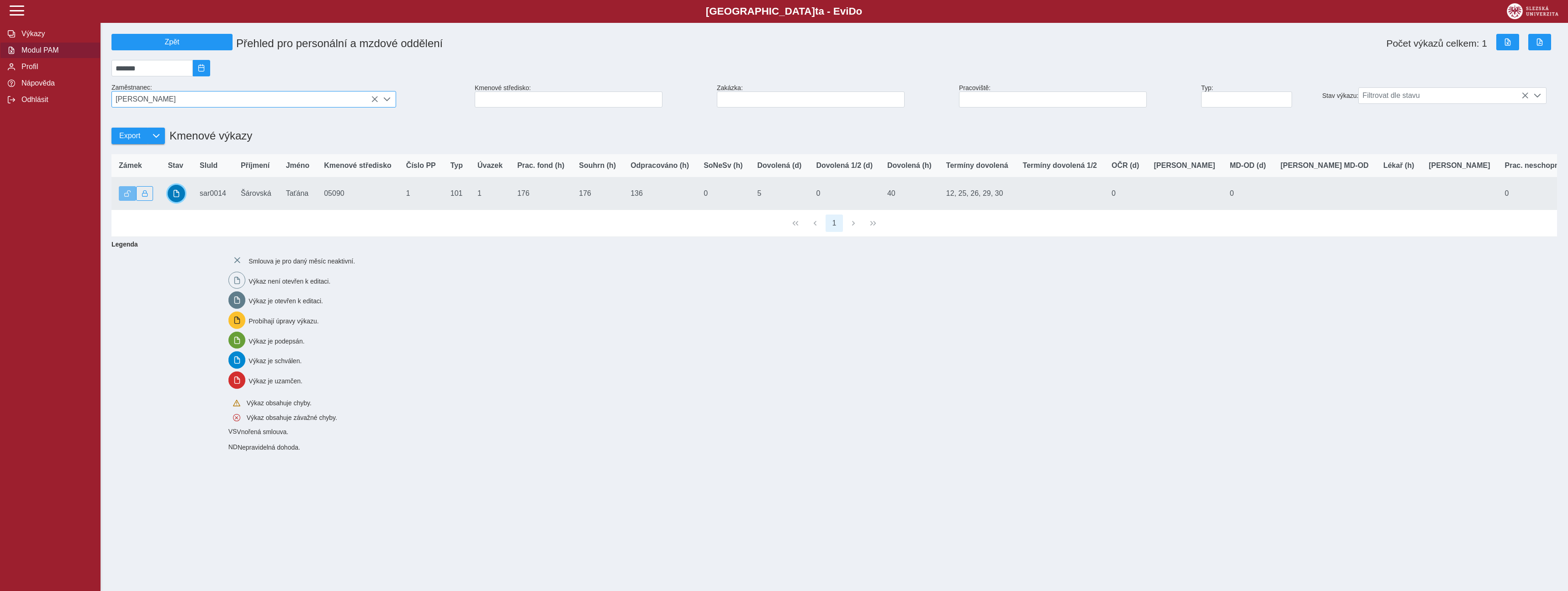
click at [178, 196] on span "button" at bounding box center [177, 193] width 7 height 7
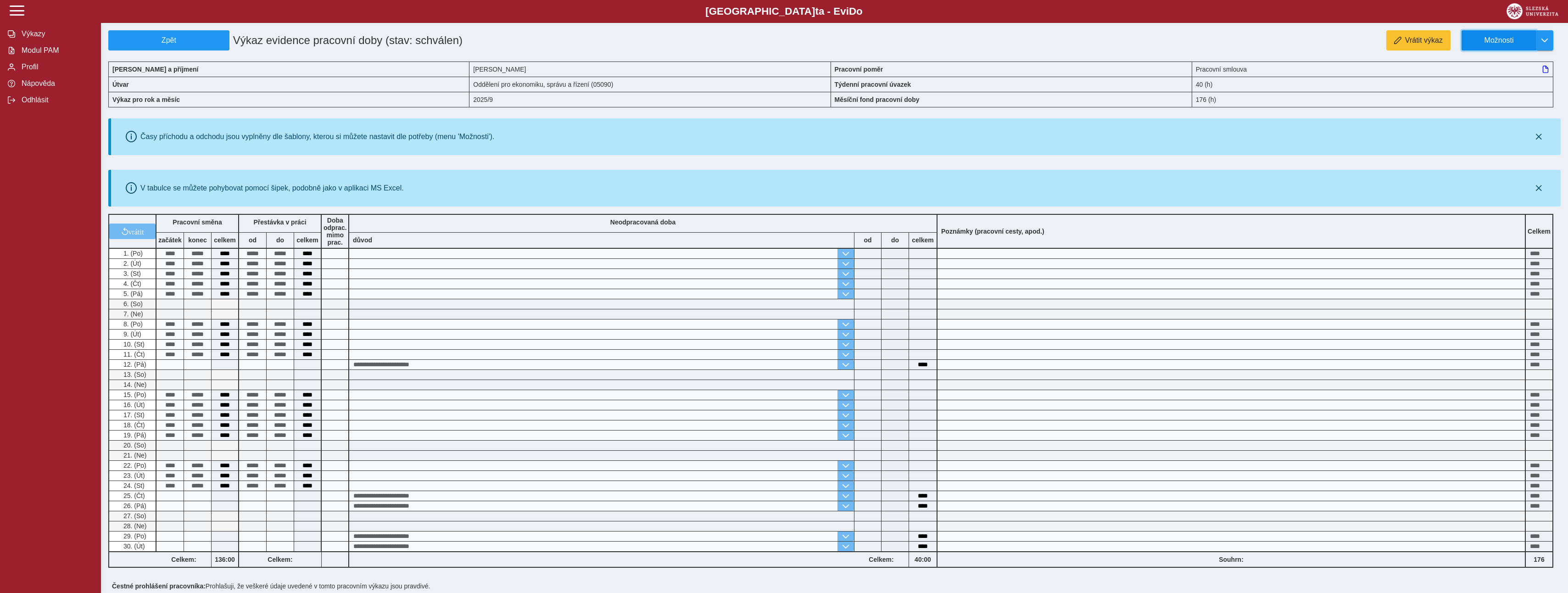
click at [1528, 46] on button "Možnosti" at bounding box center [1498, 40] width 74 height 20
click at [1502, 80] on span "Stáhnout PDF" at bounding box center [1504, 80] width 46 height 7
